Goal: Feedback & Contribution: Leave review/rating

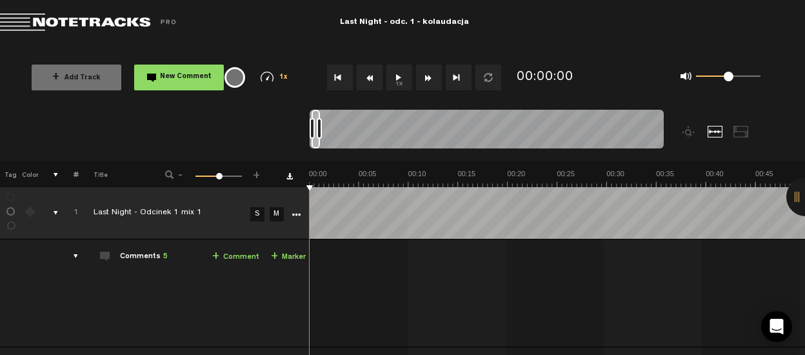
click at [7, 109] on div "+ Add Track New Comment 1x 0.25x 0.5x 0.75x 1x 1.25x 1.5x 1.75x 2x All emojis 😀…" at bounding box center [402, 77] width 805 height 64
click at [397, 79] on button "1x" at bounding box center [399, 77] width 26 height 26
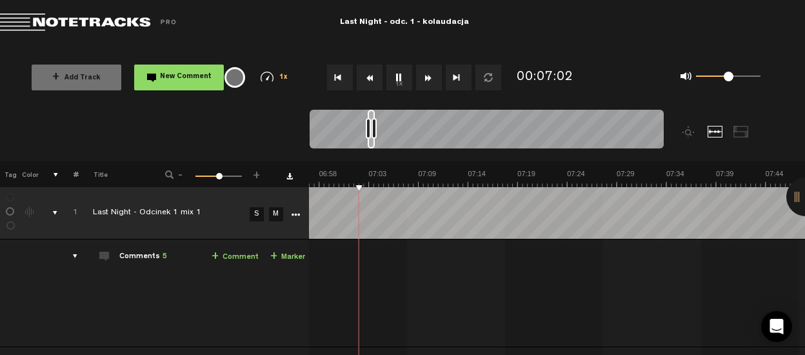
scroll to position [0, 4107]
click at [395, 72] on button "1x" at bounding box center [399, 77] width 26 height 26
click at [66, 114] on nt-zoom-navigation-bar at bounding box center [402, 136] width 805 height 52
click at [402, 76] on button "1x" at bounding box center [399, 77] width 26 height 26
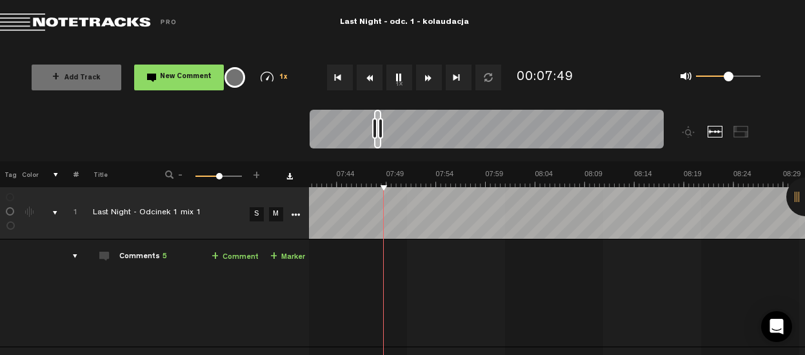
click at [139, 257] on div "Comments 5" at bounding box center [143, 257] width 48 height 11
click at [9, 81] on div "+ Add Track New Comment 1x 0.25x 0.5x 0.75x 1x 1.25x 1.5x 1.75x 2x All emojis 😀…" at bounding box center [402, 77] width 805 height 64
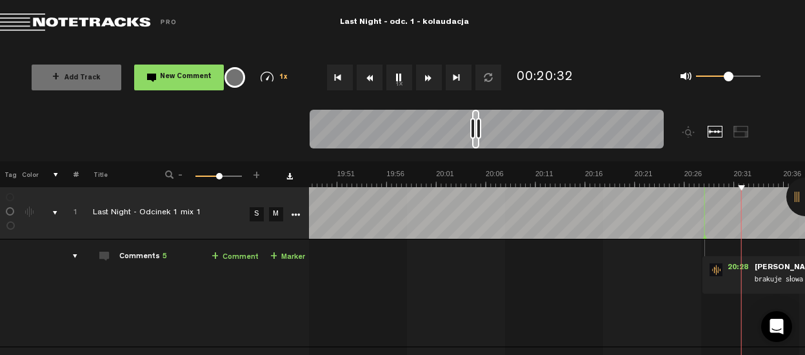
click at [57, 119] on nt-zoom-navigation-bar at bounding box center [402, 136] width 805 height 52
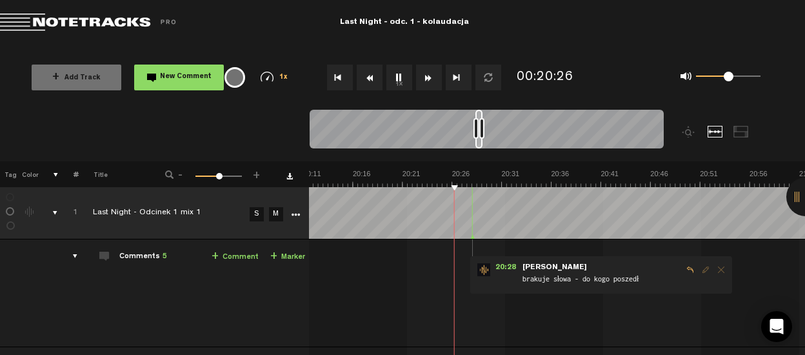
scroll to position [0, 12005]
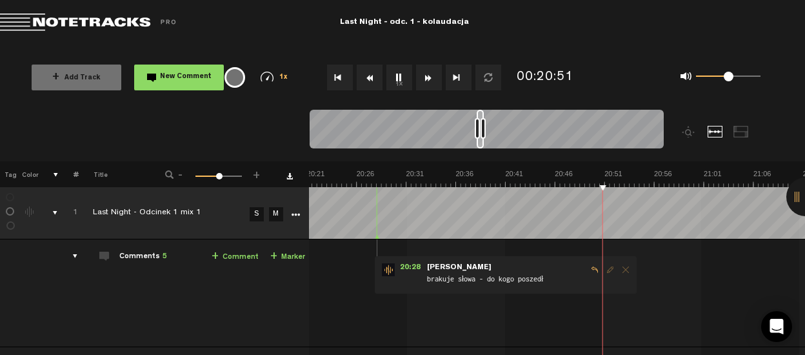
click at [400, 72] on button "1x" at bounding box center [399, 77] width 26 height 26
click at [392, 78] on button "1x" at bounding box center [399, 77] width 26 height 26
click at [193, 74] on span "New Comment" at bounding box center [186, 77] width 52 height 7
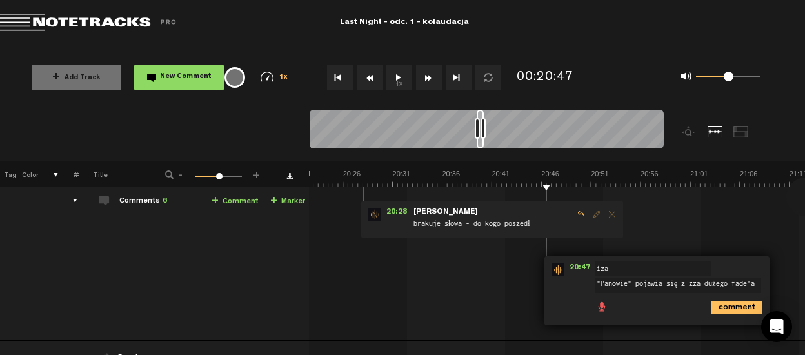
scroll to position [60, 10]
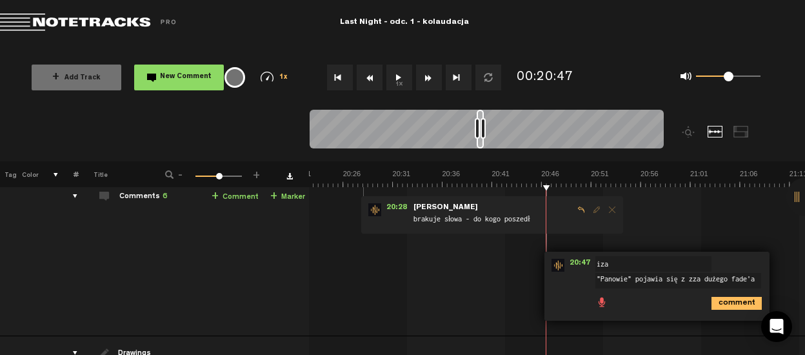
drag, startPoint x: 694, startPoint y: 277, endPoint x: 627, endPoint y: 278, distance: 67.1
click at [627, 278] on textarea ""Panowie" pojawia się z zza dużego fade'a" at bounding box center [678, 280] width 166 height 15
click at [738, 277] on textarea ""Panowie" zaczyna się zbyt dużym fade'a" at bounding box center [678, 280] width 166 height 15
type textarea ""Panowie" zaczyna się zbyt dużym fadem"
click at [728, 303] on icon "comment" at bounding box center [736, 303] width 50 height 13
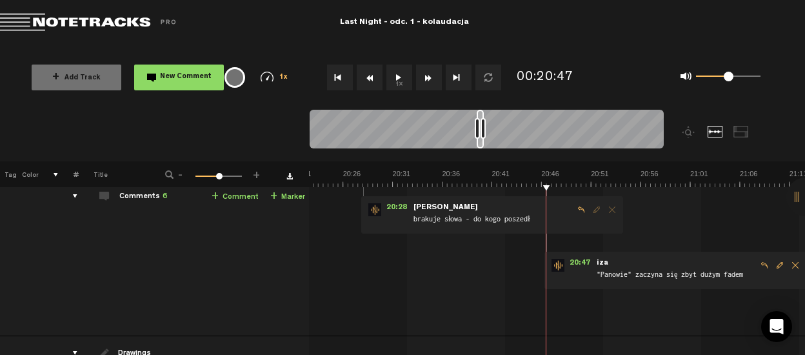
click at [399, 70] on button "1x" at bounding box center [399, 77] width 26 height 26
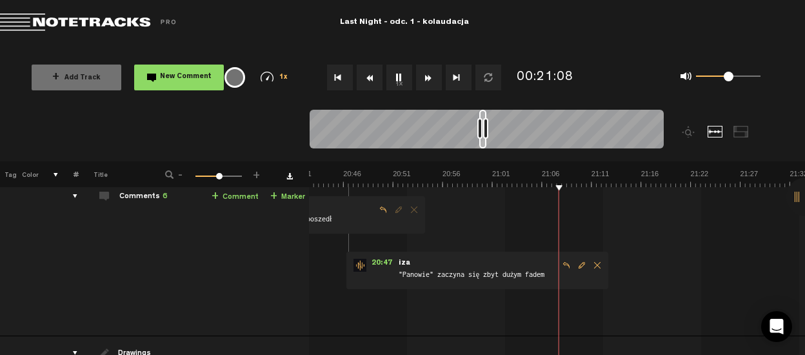
scroll to position [0, 12216]
click at [399, 80] on button "1x" at bounding box center [399, 77] width 26 height 26
click at [409, 68] on button "1x" at bounding box center [399, 77] width 26 height 26
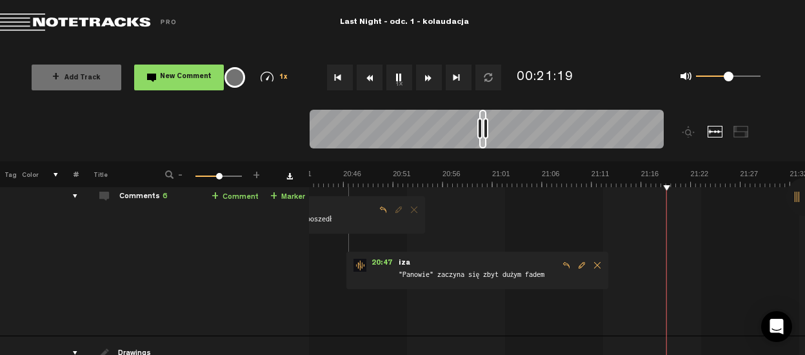
click at [397, 82] on button "1x" at bounding box center [399, 77] width 26 height 26
click at [613, 212] on td "1 Last Night - Odcinek 1 mix 1 S M Last Night - Odcinek 1 mix 1 by [PERSON_NAME…" at bounding box center [557, 257] width 496 height 157
click at [626, 212] on td "1 Last Night - Odcinek 1 mix 1 S M Last Night - Odcinek 1 mix 1 by [PERSON_NAME…" at bounding box center [557, 257] width 496 height 157
click at [170, 74] on span "New Comment" at bounding box center [186, 77] width 52 height 7
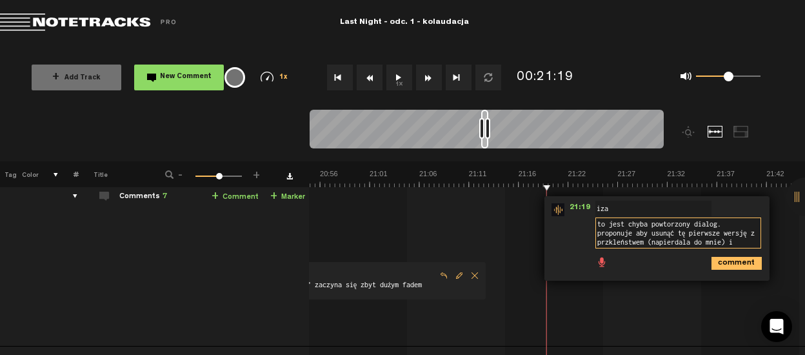
scroll to position [0, 0]
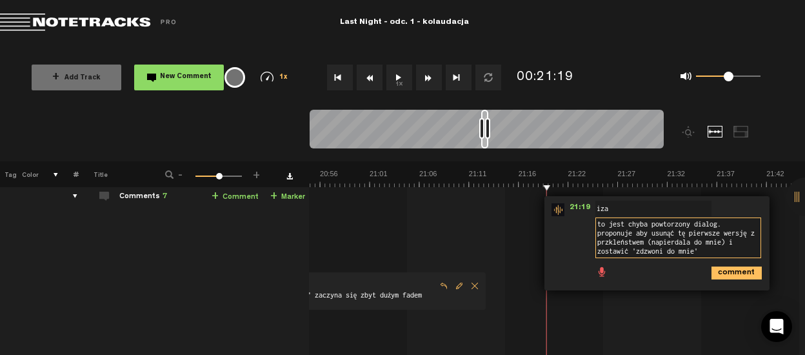
type textarea "to jest chyba powtorzony dialog. proponuje aby usunąć tę pierwsze wersję z przk…"
click at [716, 274] on icon "comment" at bounding box center [736, 272] width 50 height 13
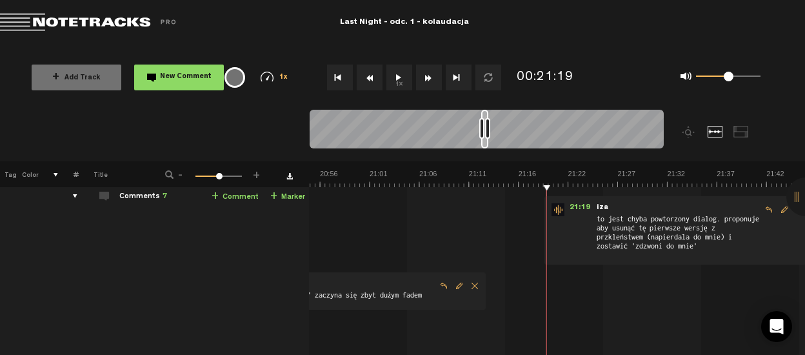
click at [422, 230] on td "1 Last Night - Odcinek 1 mix 1 S M Last Night - Odcinek 1 mix 1 by [PERSON_NAME…" at bounding box center [557, 267] width 496 height 177
click at [395, 87] on button "1x" at bounding box center [399, 77] width 26 height 26
click at [413, 237] on td "1 Last Night - Odcinek 1 mix 1 S M Last Night - Odcinek 1 mix 1 by [PERSON_NAME…" at bounding box center [557, 267] width 496 height 177
click at [404, 80] on button "1x" at bounding box center [399, 77] width 26 height 26
click at [354, 226] on td "1 Last Night - Odcinek 1 mix 1 S M Last Night - Odcinek 1 mix 1 by [PERSON_NAME…" at bounding box center [557, 267] width 496 height 177
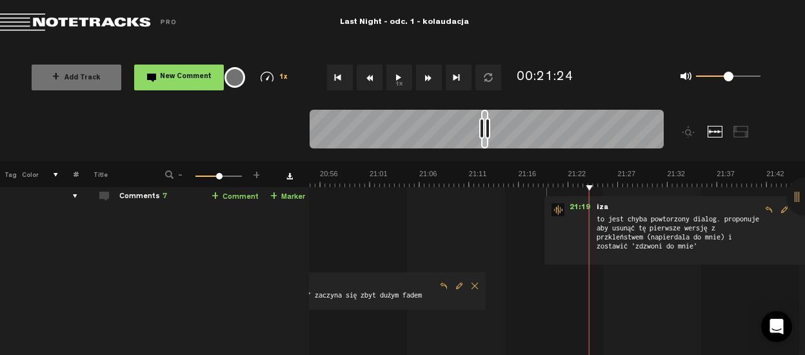
click at [364, 240] on td "1 Last Night - Odcinek 1 mix 1 S M Last Night - Odcinek 1 mix 1 by [PERSON_NAME…" at bounding box center [557, 267] width 496 height 177
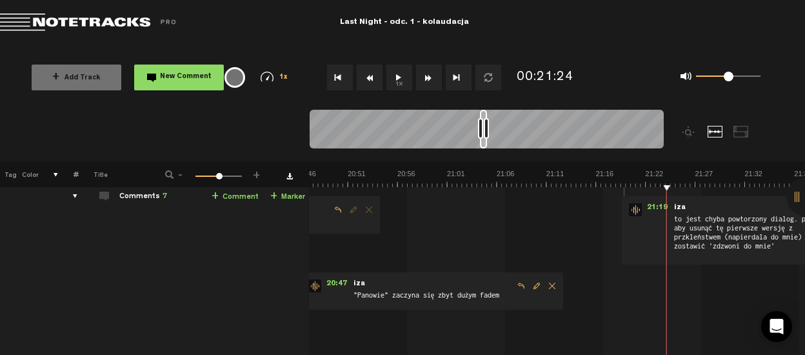
scroll to position [0, 12184]
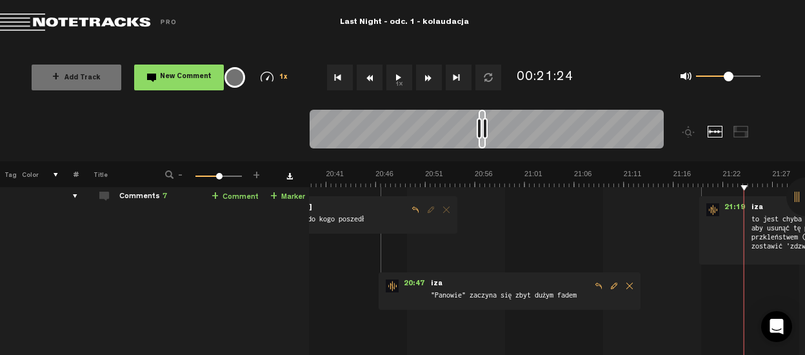
click at [522, 243] on td "1 Last Night - Odcinek 1 mix 1 S M Last Night - Odcinek 1 mix 1 by [PERSON_NAME…" at bounding box center [557, 267] width 496 height 177
click at [397, 77] on button "1x" at bounding box center [399, 77] width 26 height 26
click at [400, 73] on button "1x" at bounding box center [399, 77] width 26 height 26
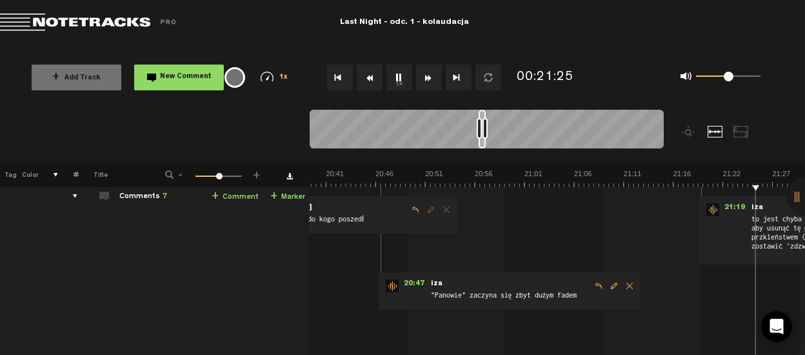
scroll to position [0, 12382]
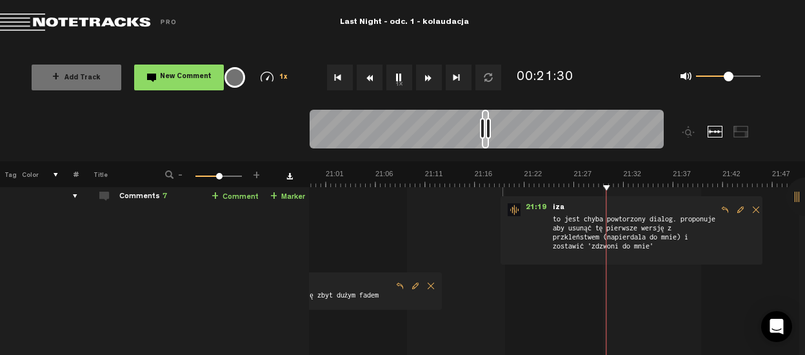
click at [400, 73] on button "1x" at bounding box center [399, 77] width 26 height 26
click at [395, 77] on button "1x" at bounding box center [399, 77] width 26 height 26
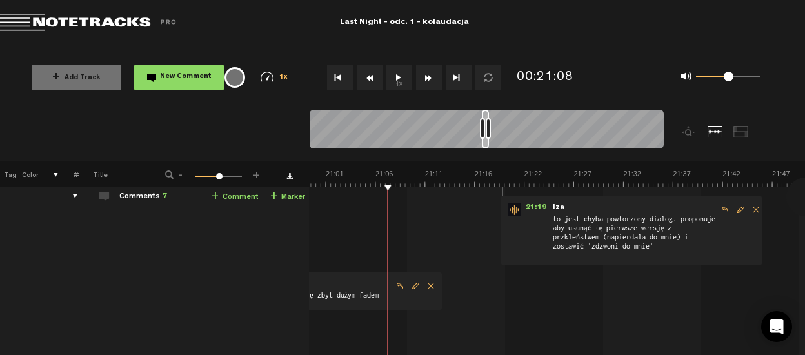
click at [393, 82] on button "1x" at bounding box center [399, 77] width 26 height 26
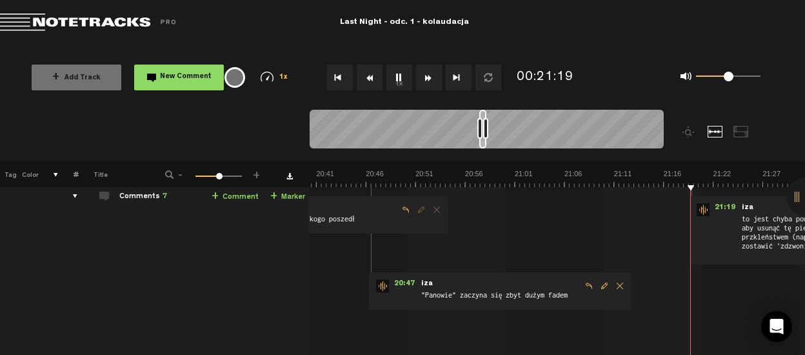
click at [526, 188] on td "1 Last Night - Odcinek 1 mix 1 S M Last Night - Odcinek 1 mix 1 by [PERSON_NAME…" at bounding box center [557, 267] width 496 height 177
click at [413, 77] on nt-audio-media-controls "1x" at bounding box center [407, 77] width 191 height 26
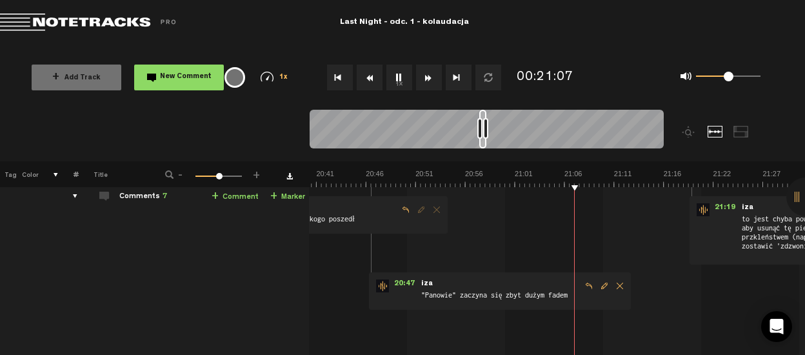
click at [408, 78] on button "1x" at bounding box center [399, 77] width 26 height 26
click at [204, 69] on button "New Comment" at bounding box center [179, 77] width 90 height 26
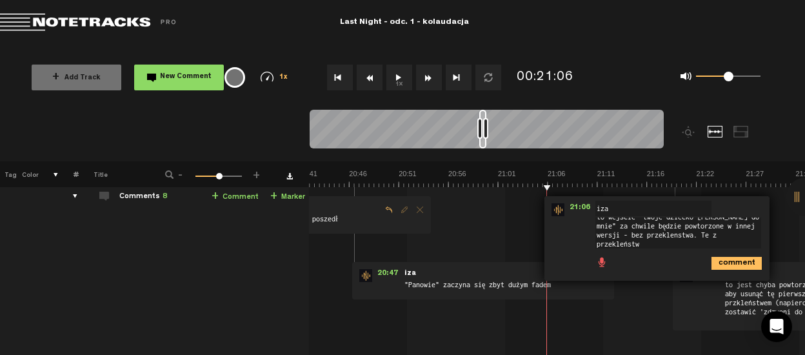
scroll to position [0, 0]
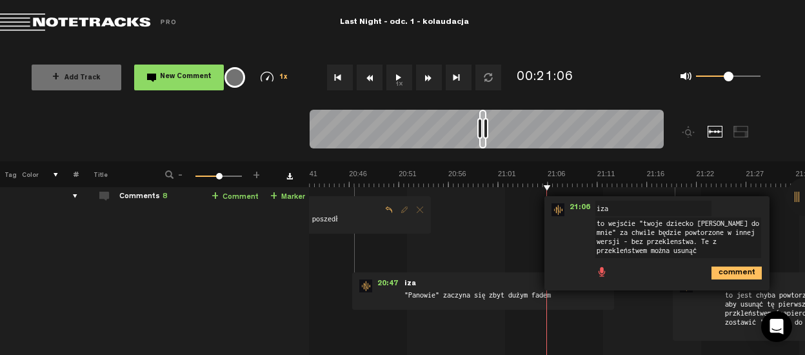
type textarea "to wejście "twoje dziecko [PERSON_NAME] do mnie" za chwile będzie powtorzone w …"
click at [728, 268] on icon "comment" at bounding box center [736, 272] width 50 height 13
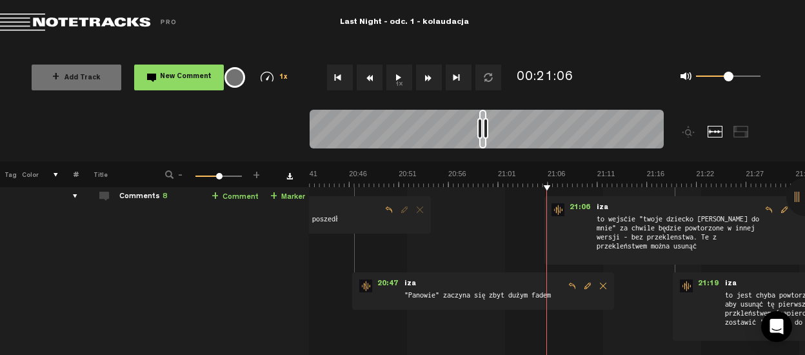
click at [391, 83] on button "1x" at bounding box center [399, 77] width 26 height 26
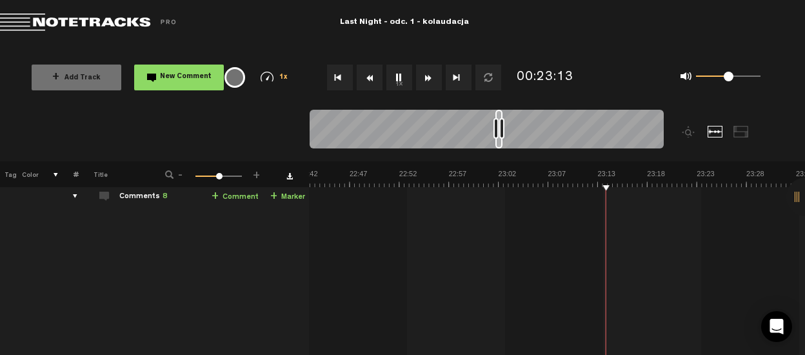
scroll to position [0, 13401]
click at [397, 78] on button "1x" at bounding box center [399, 77] width 26 height 26
click at [400, 74] on button "1x" at bounding box center [399, 77] width 26 height 26
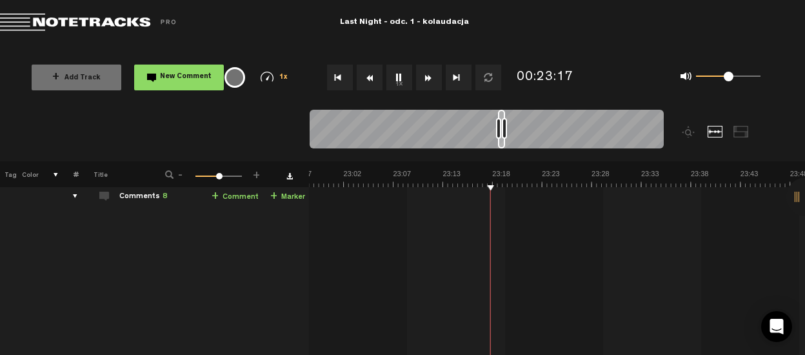
click at [395, 78] on button "1x" at bounding box center [399, 77] width 26 height 26
click at [170, 79] on span "New Comment" at bounding box center [186, 77] width 52 height 7
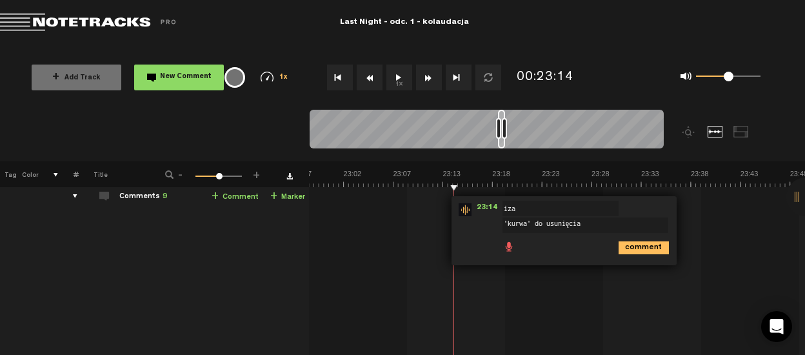
type textarea "'kurwa' do usunięcia"
click at [645, 247] on icon "comment" at bounding box center [644, 247] width 50 height 13
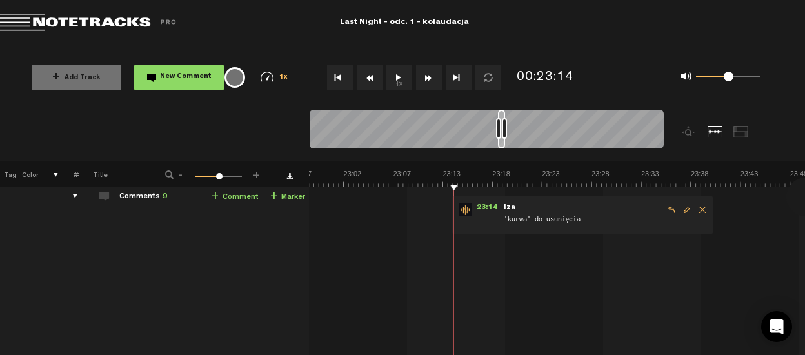
click at [401, 83] on button "1x" at bounding box center [399, 77] width 26 height 26
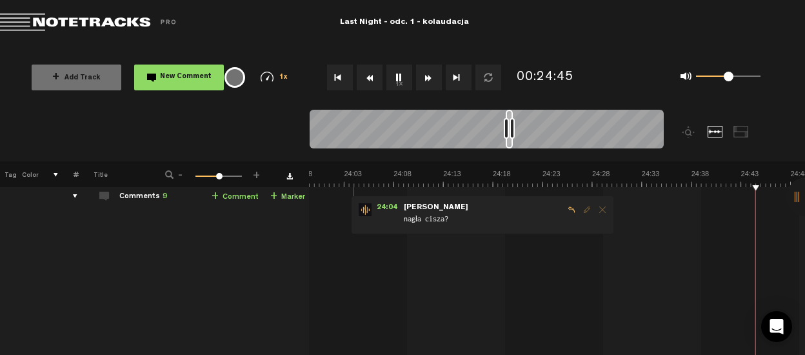
scroll to position [0, 14348]
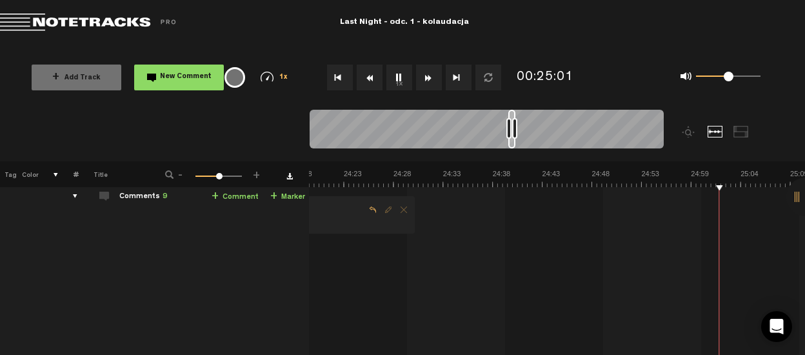
click at [12, 123] on nt-zoom-navigation-bar at bounding box center [402, 136] width 805 height 52
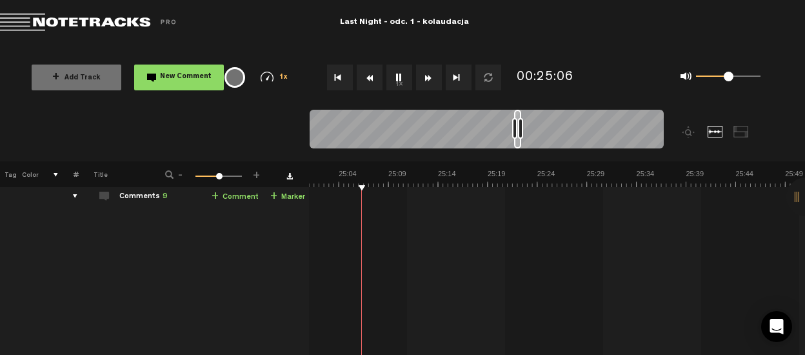
scroll to position [0, 14753]
click at [27, 117] on nt-zoom-navigation-bar at bounding box center [402, 136] width 805 height 52
click at [401, 84] on button "1x" at bounding box center [399, 77] width 26 height 26
click at [401, 78] on button "1x" at bounding box center [399, 77] width 26 height 26
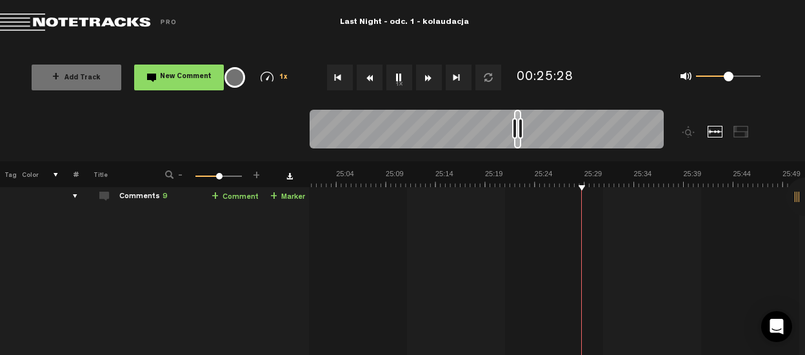
click at [397, 72] on button "1x" at bounding box center [399, 77] width 26 height 26
click at [391, 73] on button "1x" at bounding box center [399, 77] width 26 height 26
click at [391, 74] on button "1x" at bounding box center [399, 77] width 26 height 26
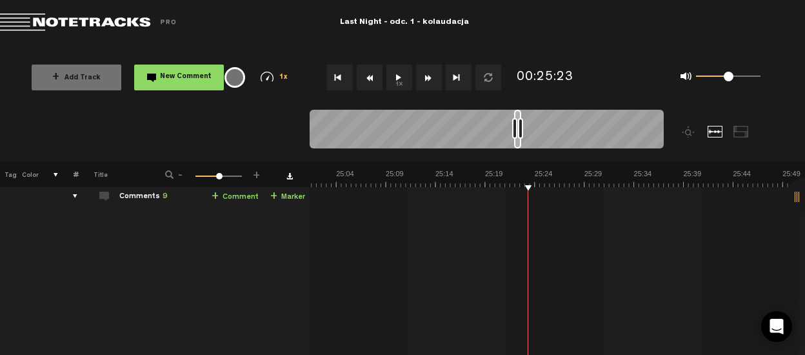
click at [194, 81] on span "New Comment" at bounding box center [186, 77] width 52 height 7
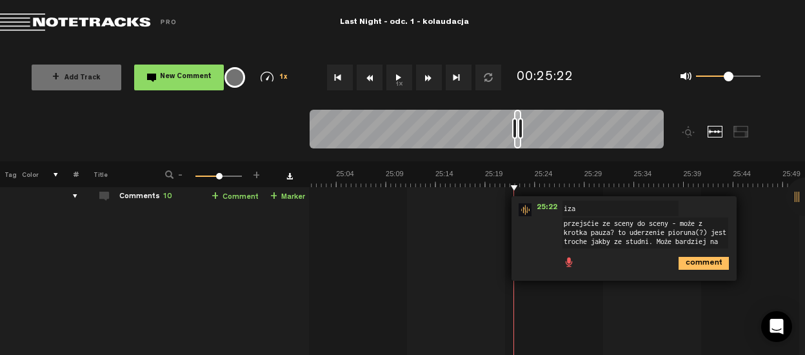
scroll to position [0, 0]
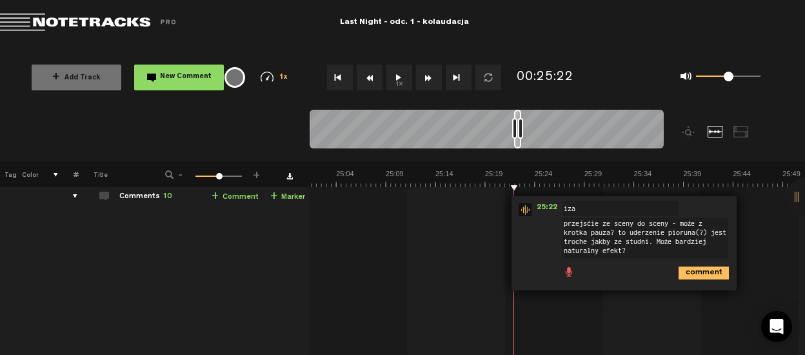
type textarea "przejście ze sceny do sceny - może z krotka pauza? to uderzenie pioruna(?) jest…"
click at [697, 271] on icon "comment" at bounding box center [704, 272] width 50 height 13
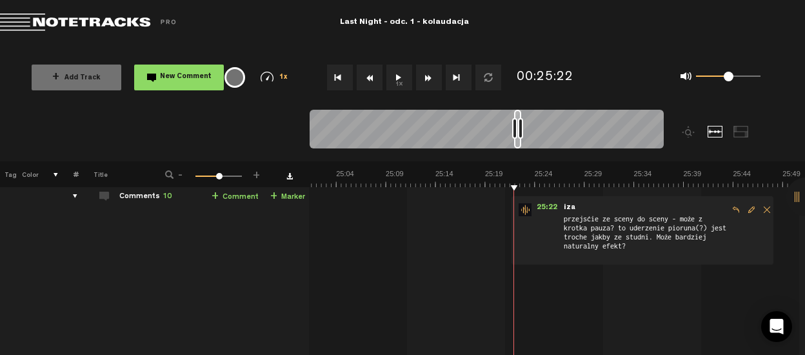
click at [397, 77] on button "1x" at bounding box center [399, 77] width 26 height 26
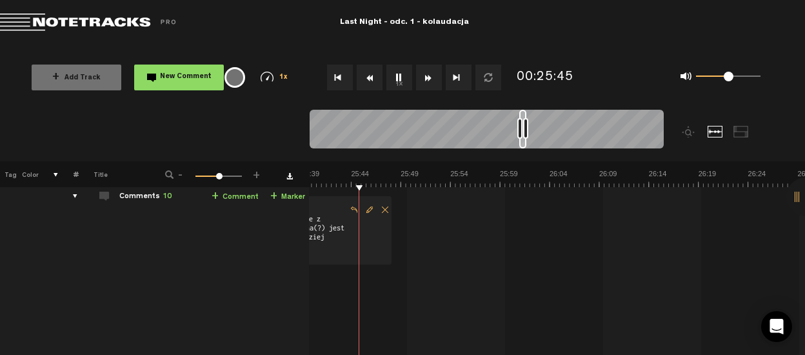
scroll to position [0, 15135]
click at [402, 77] on button "1x" at bounding box center [399, 77] width 26 height 26
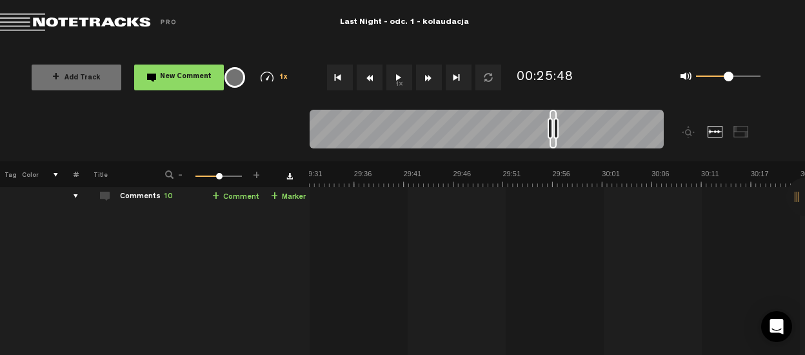
scroll to position [0, 17336]
click at [401, 81] on button "1x" at bounding box center [399, 77] width 26 height 26
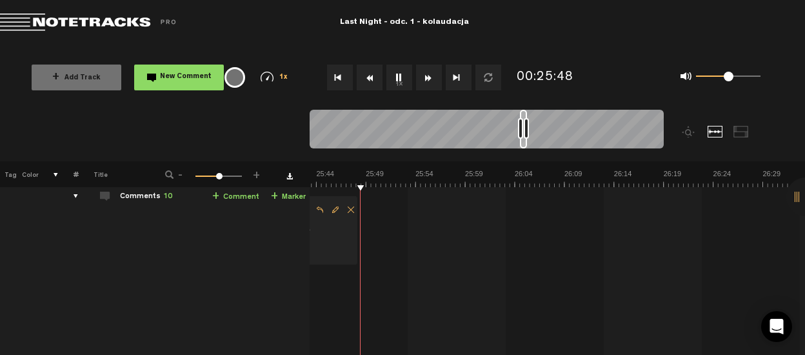
scroll to position [0, 15170]
click at [70, 219] on td at bounding box center [69, 281] width 20 height 204
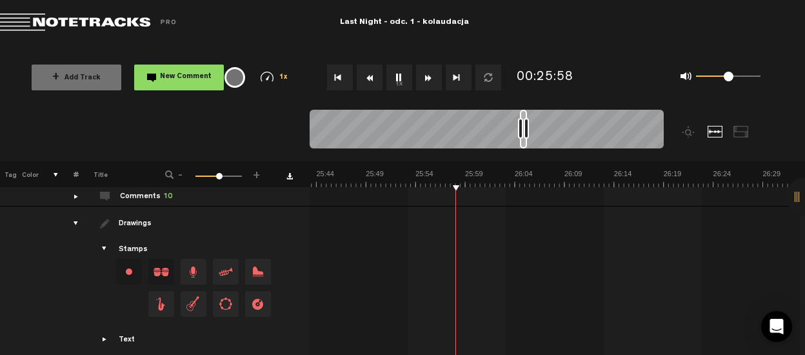
click at [30, 241] on td at bounding box center [28, 297] width 19 height 183
click at [403, 73] on button "1x" at bounding box center [399, 77] width 26 height 26
click at [16, 258] on td at bounding box center [9, 297] width 19 height 183
click at [399, 79] on button "1x" at bounding box center [399, 77] width 26 height 26
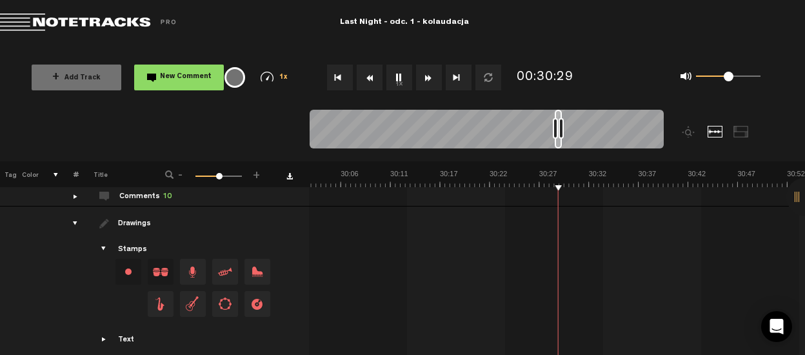
scroll to position [0, 17725]
click at [41, 134] on nt-zoom-navigation-bar at bounding box center [402, 136] width 805 height 52
click at [399, 75] on button "1x" at bounding box center [399, 77] width 26 height 26
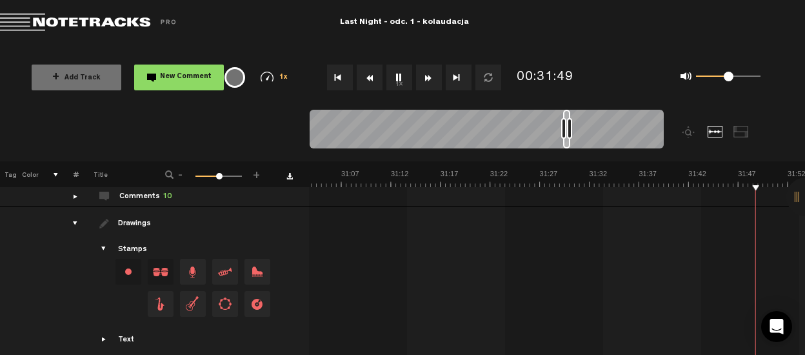
scroll to position [0, 18517]
click at [399, 75] on button "1x" at bounding box center [399, 77] width 26 height 26
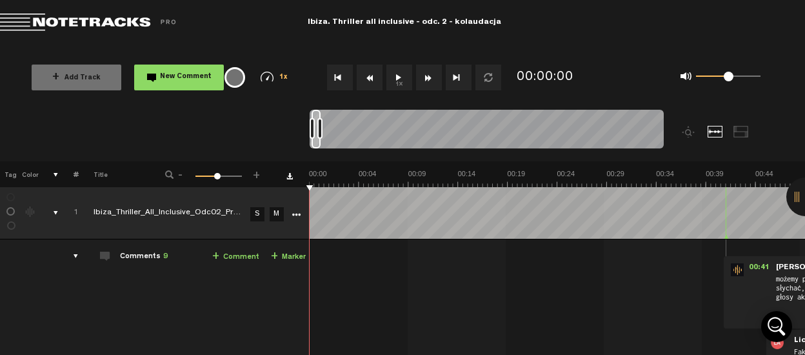
click at [3, 54] on div "+ Add Track New Comment 1x 0.25x 0.5x 0.75x 1x 1.25x 1.5x 1.75x 2x All emojis 😀…" at bounding box center [402, 77] width 805 height 64
